Goal: Browse casually

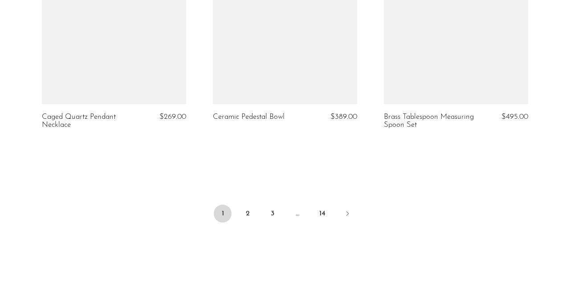
scroll to position [2975, 0]
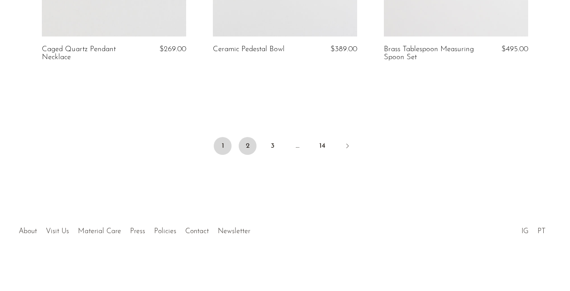
click at [250, 145] on link "2" at bounding box center [248, 146] width 18 height 18
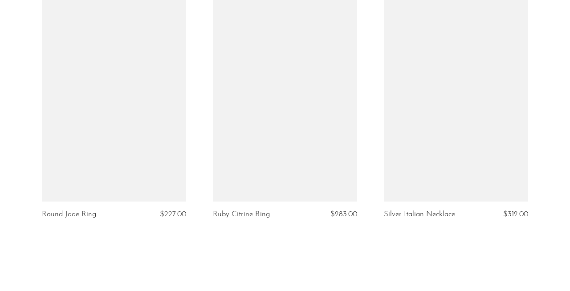
scroll to position [2918, 0]
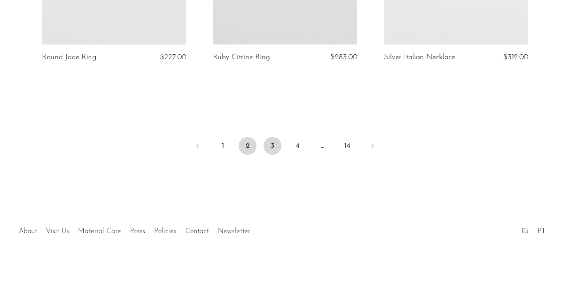
click at [269, 146] on link "3" at bounding box center [273, 146] width 18 height 18
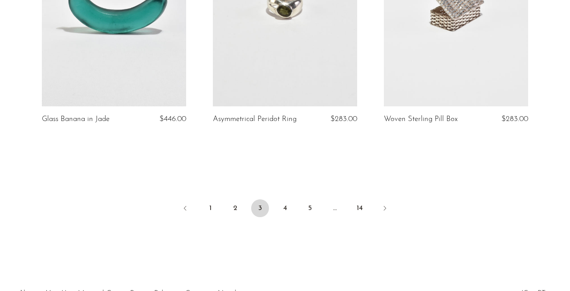
scroll to position [2899, 0]
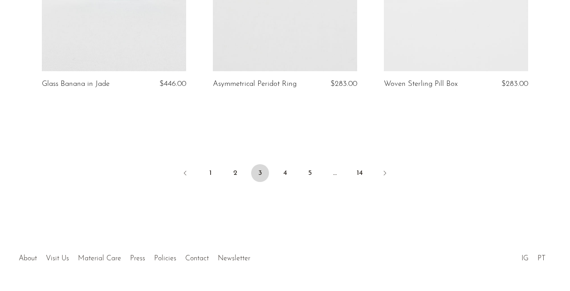
click at [508, 248] on div "IG PT" at bounding box center [455, 256] width 171 height 17
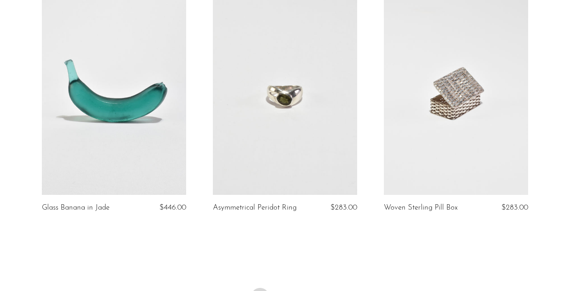
scroll to position [2776, 0]
